Goal: Task Accomplishment & Management: Use online tool/utility

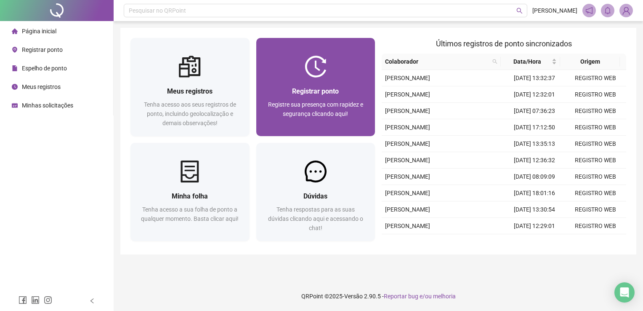
click at [321, 73] on img at bounding box center [316, 67] width 22 height 22
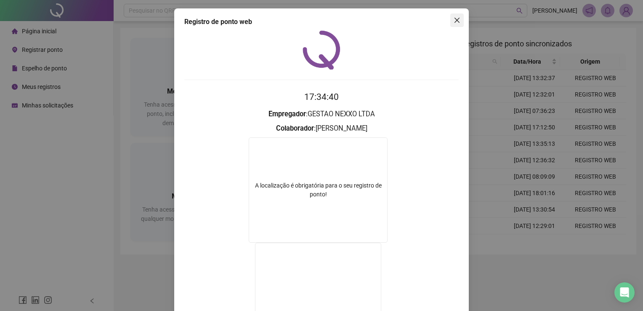
click at [454, 18] on icon "close" at bounding box center [457, 20] width 7 height 7
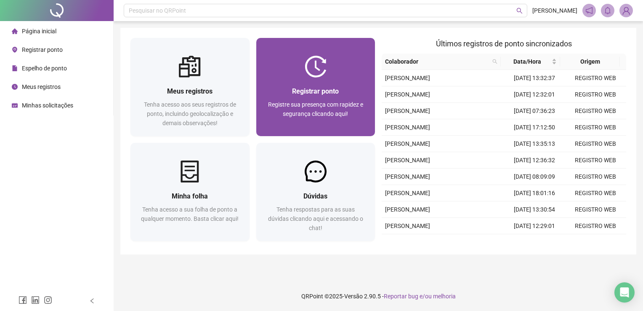
click at [341, 78] on div "Registrar ponto Registre sua presença com rapidez e segurança clicando aqui!" at bounding box center [315, 106] width 119 height 59
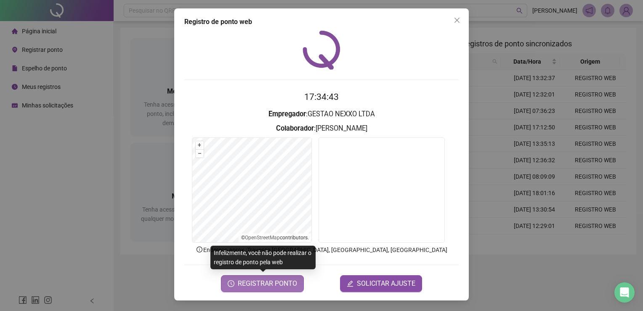
click at [264, 283] on span "REGISTRAR PONTO" at bounding box center [267, 283] width 59 height 10
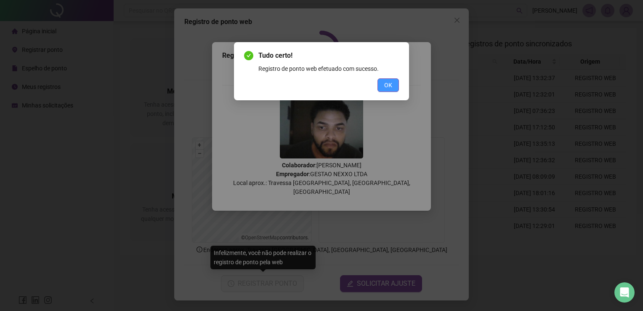
click at [396, 80] on button "OK" at bounding box center [388, 84] width 21 height 13
